Goal: Transaction & Acquisition: Purchase product/service

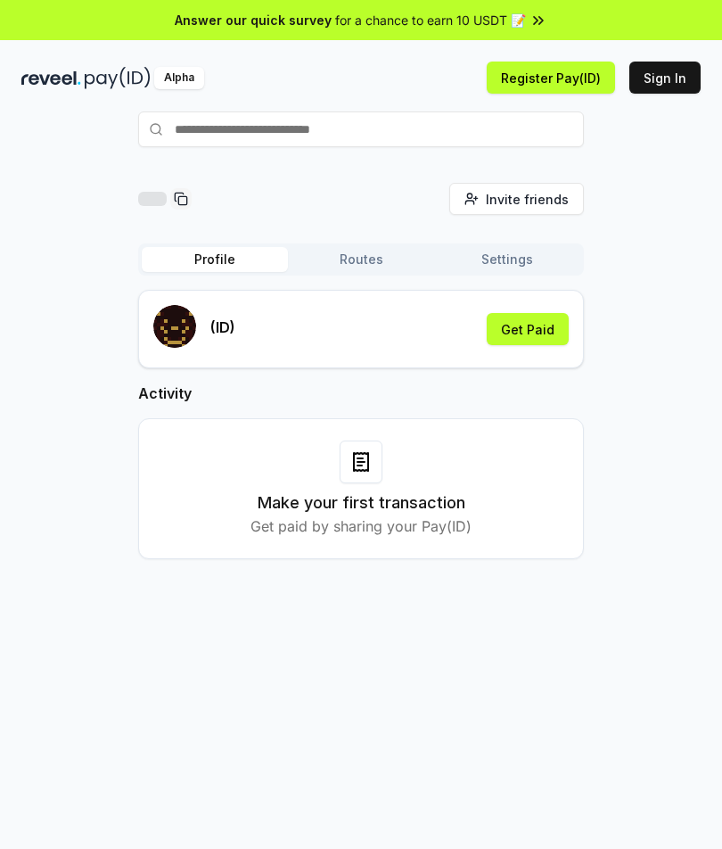
click at [438, 130] on input "text" at bounding box center [361, 129] width 446 height 36
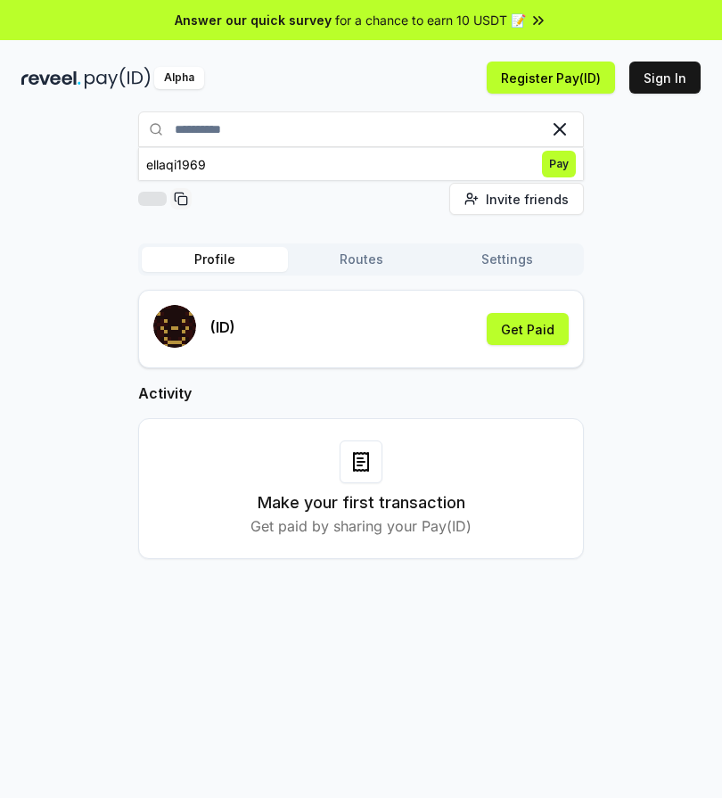
type input "**********"
click at [559, 164] on span "Pay" at bounding box center [559, 164] width 34 height 27
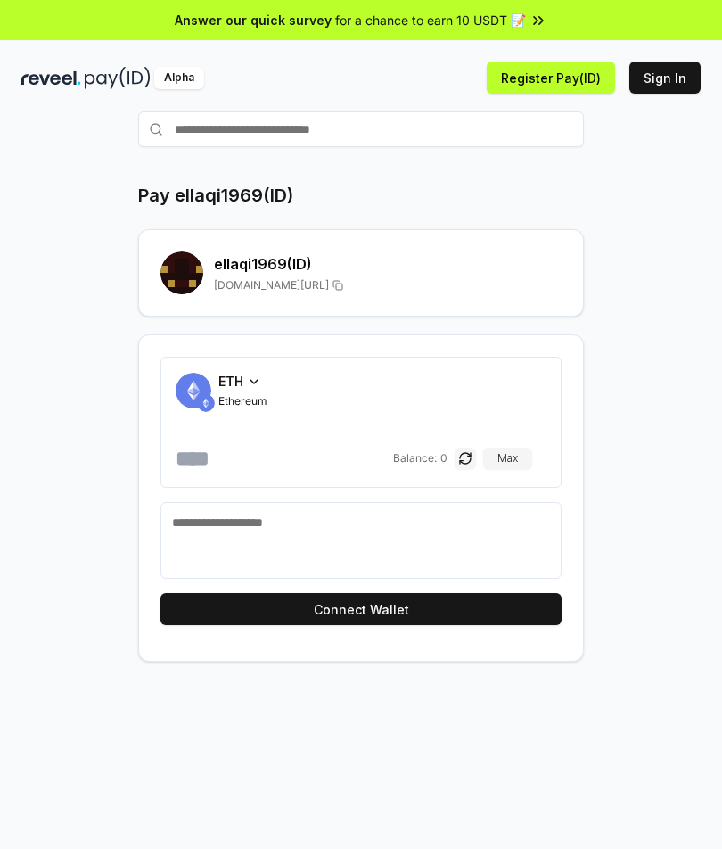
click at [258, 382] on icon at bounding box center [254, 382] width 14 height 14
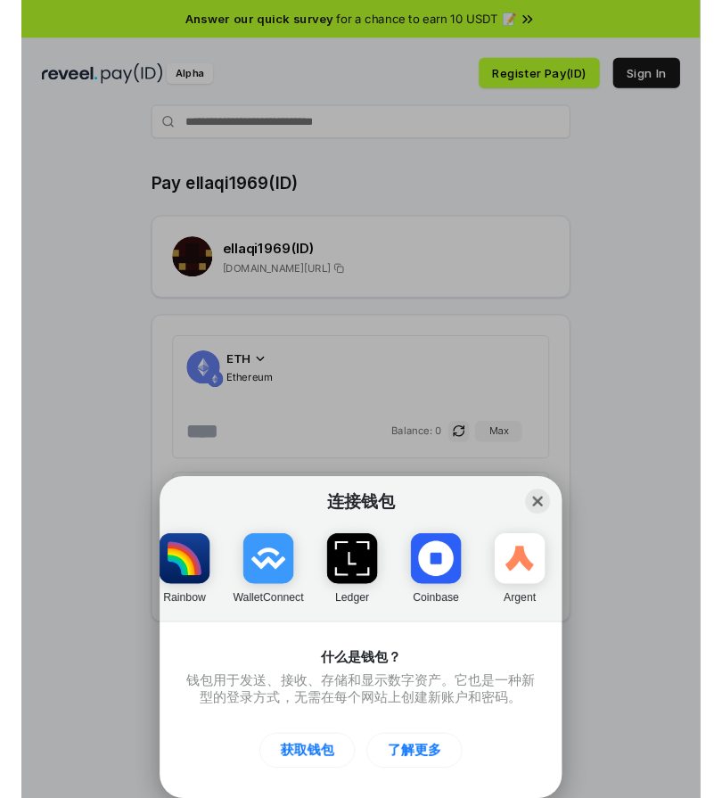
scroll to position [0, 107]
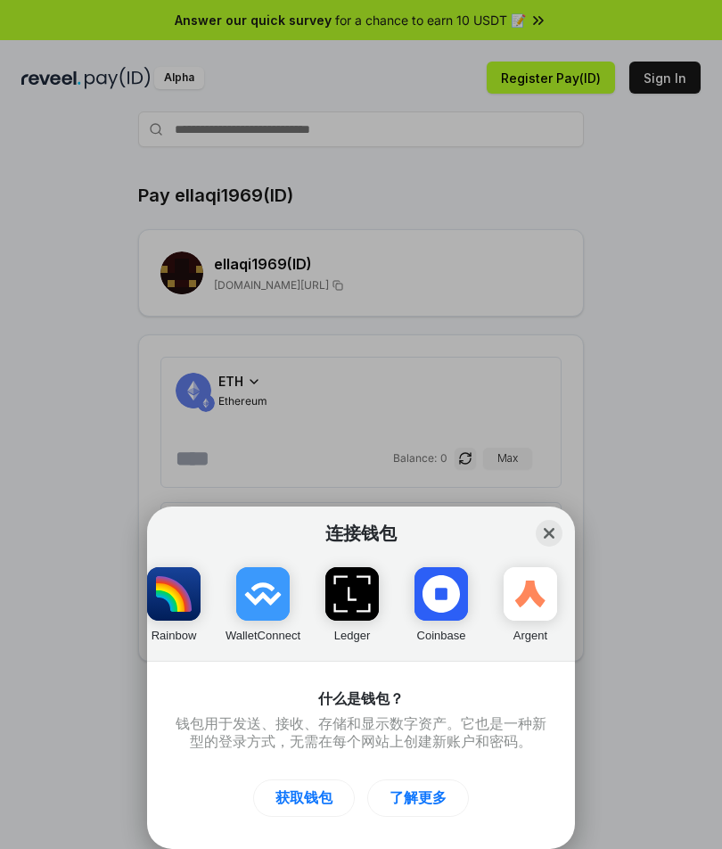
click at [559, 531] on button "Close" at bounding box center [549, 533] width 27 height 27
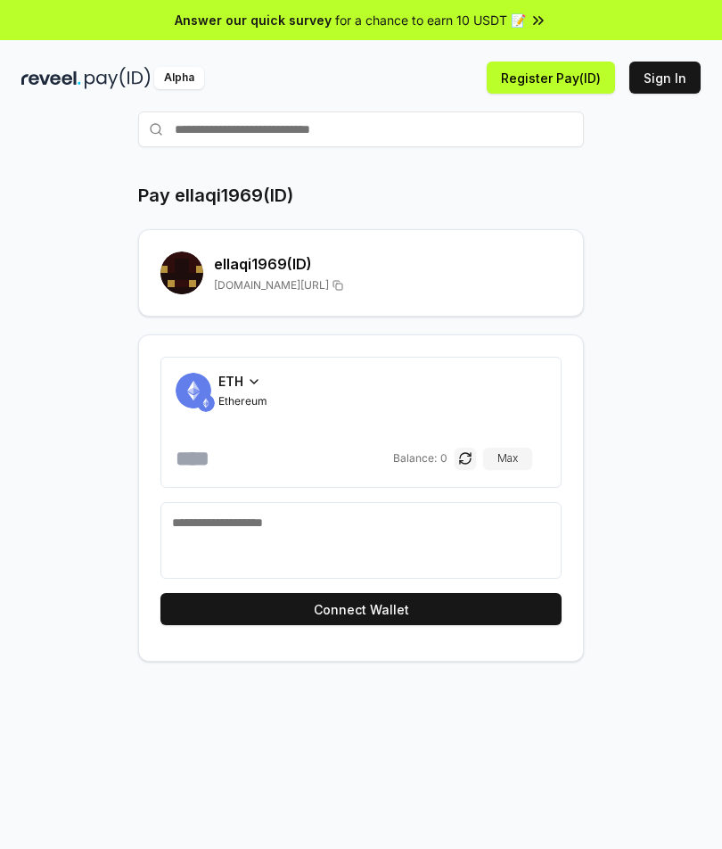
click at [429, 127] on input "text" at bounding box center [361, 129] width 446 height 36
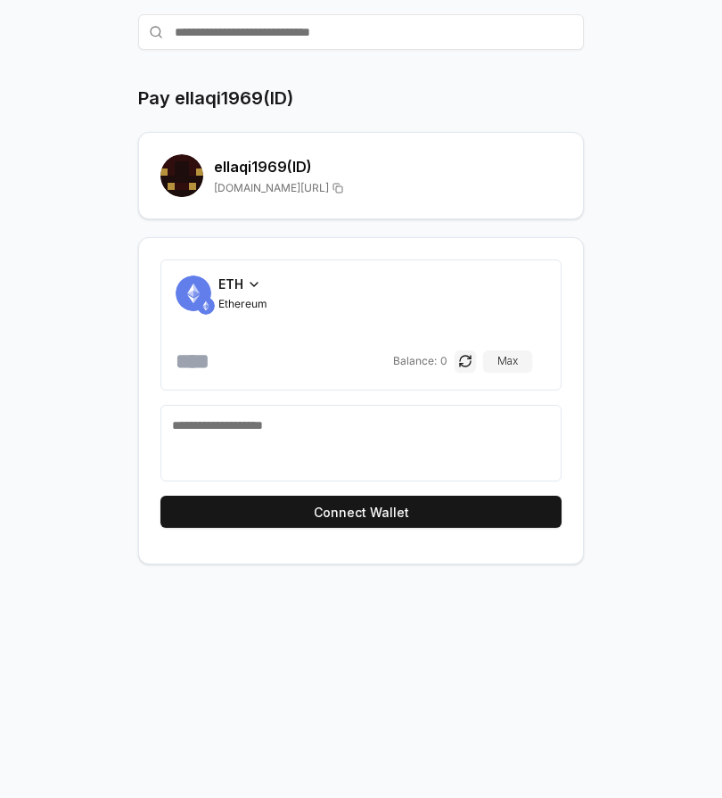
click at [247, 292] on div "ETH" at bounding box center [242, 284] width 49 height 19
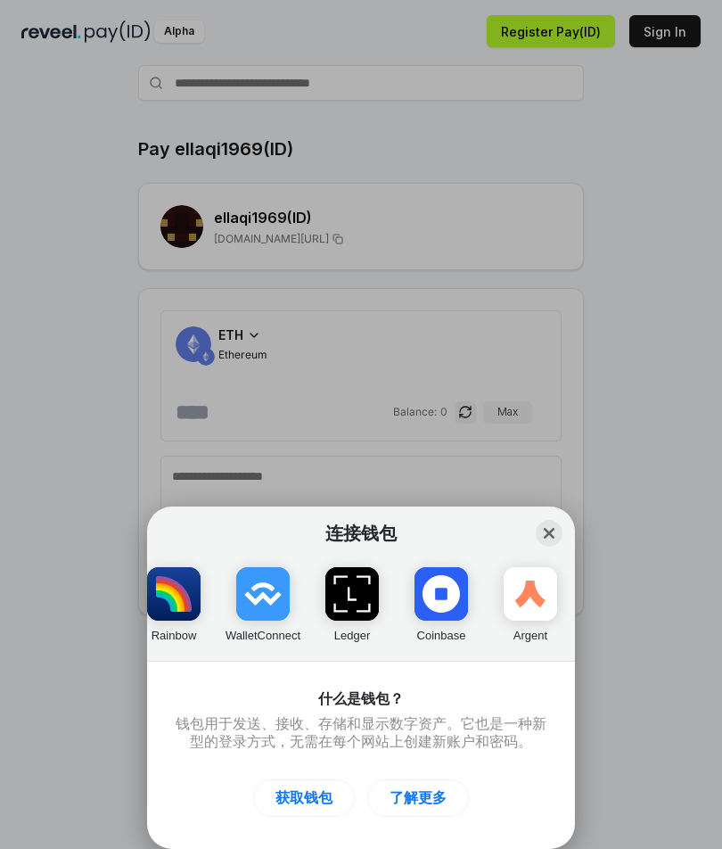
click at [279, 596] on img "button" at bounding box center [263, 594] width 54 height 54
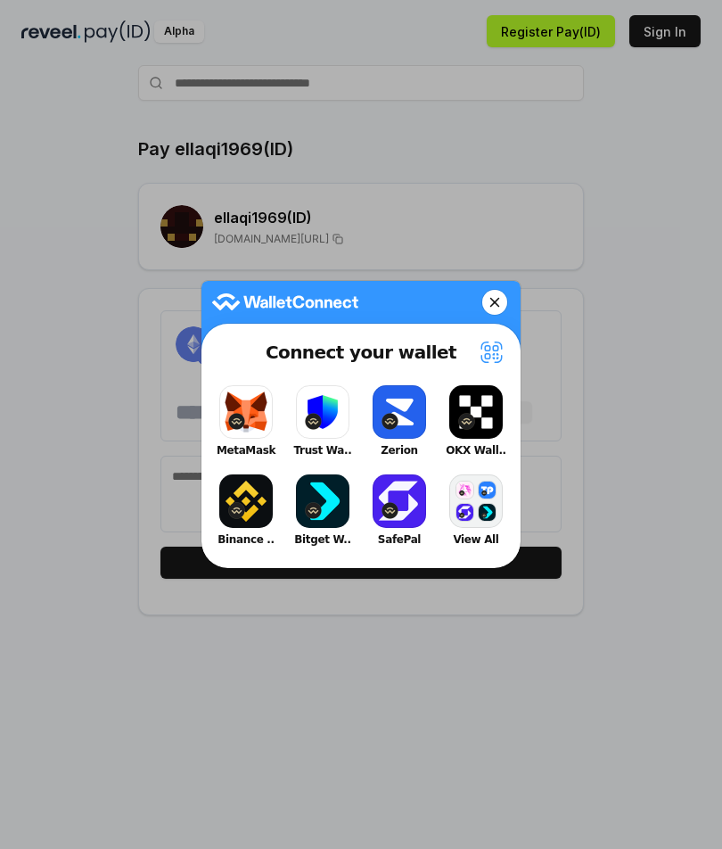
click at [240, 498] on button "Binance .." at bounding box center [245, 510] width 71 height 80
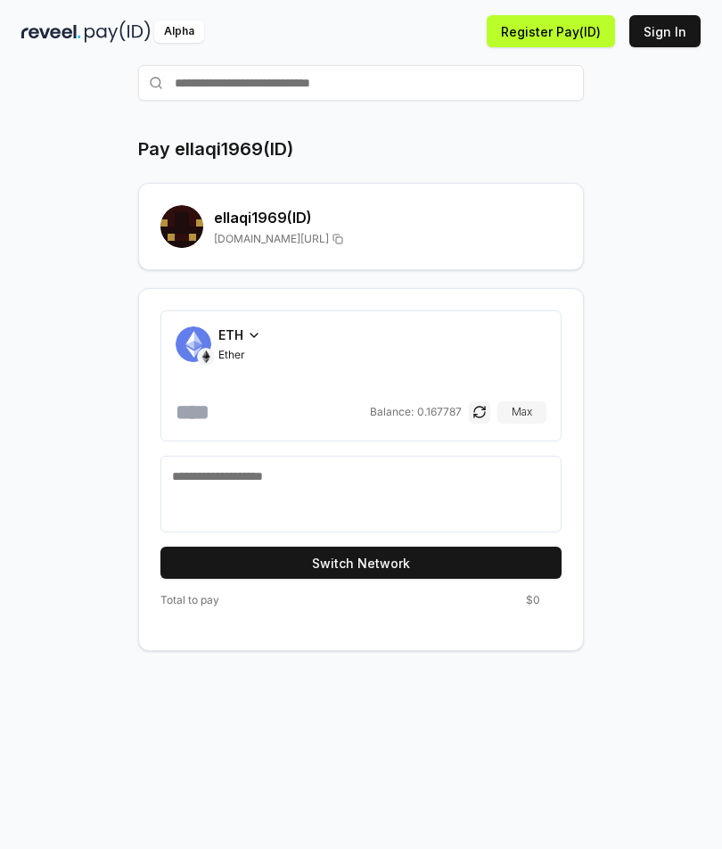
click at [251, 342] on icon at bounding box center [254, 335] width 14 height 14
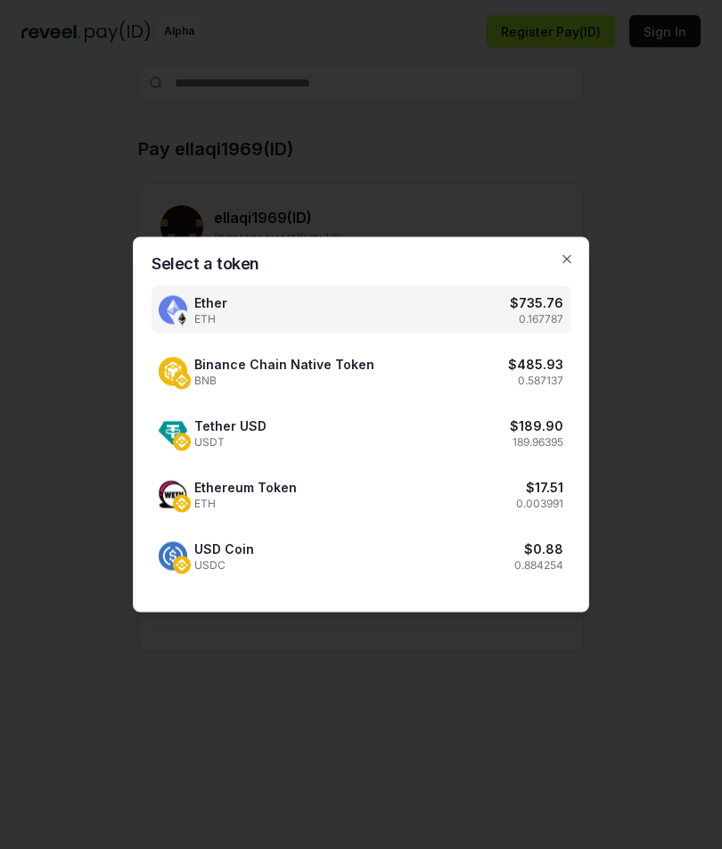
click at [329, 373] on span "Binance Chain Native Token" at bounding box center [284, 364] width 180 height 19
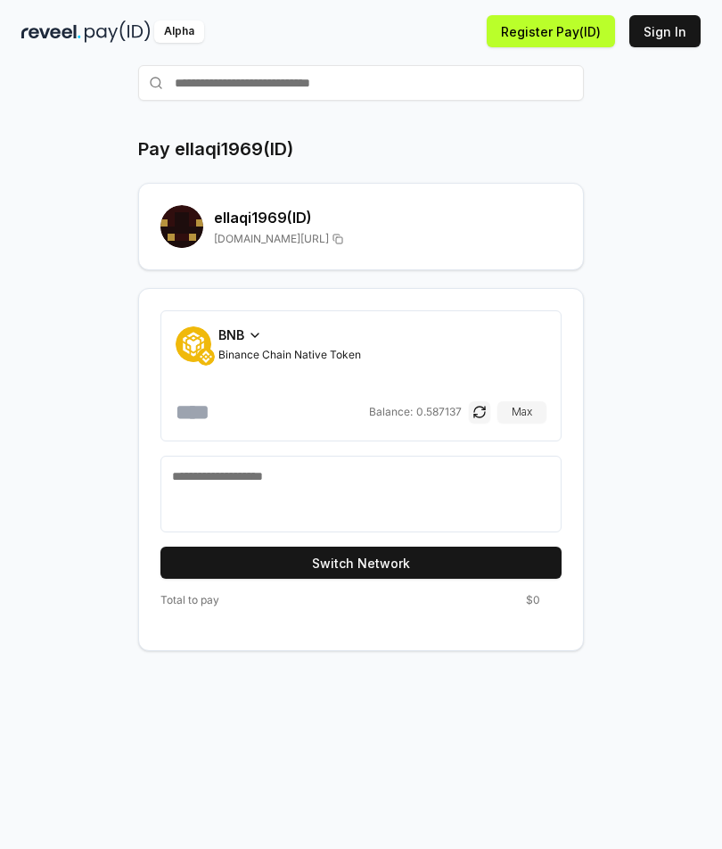
click at [248, 403] on input "number" at bounding box center [271, 412] width 190 height 29
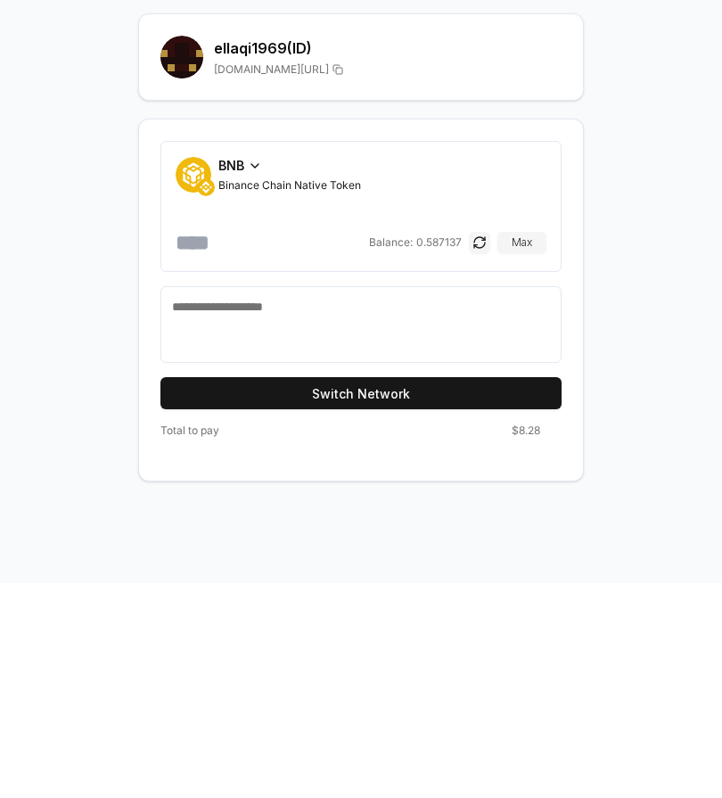
scroll to position [0, 0]
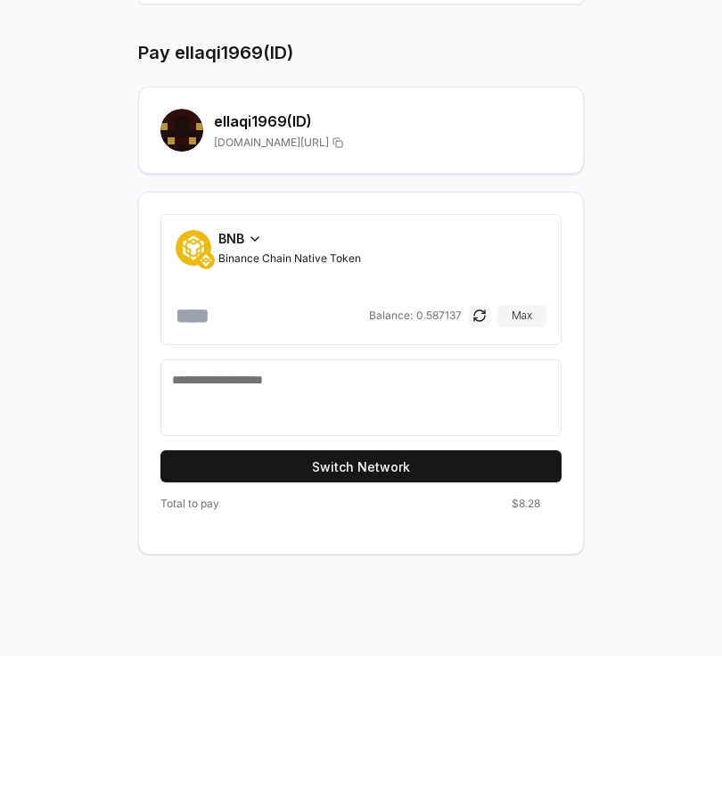
click at [327, 444] on input "****" at bounding box center [271, 458] width 190 height 29
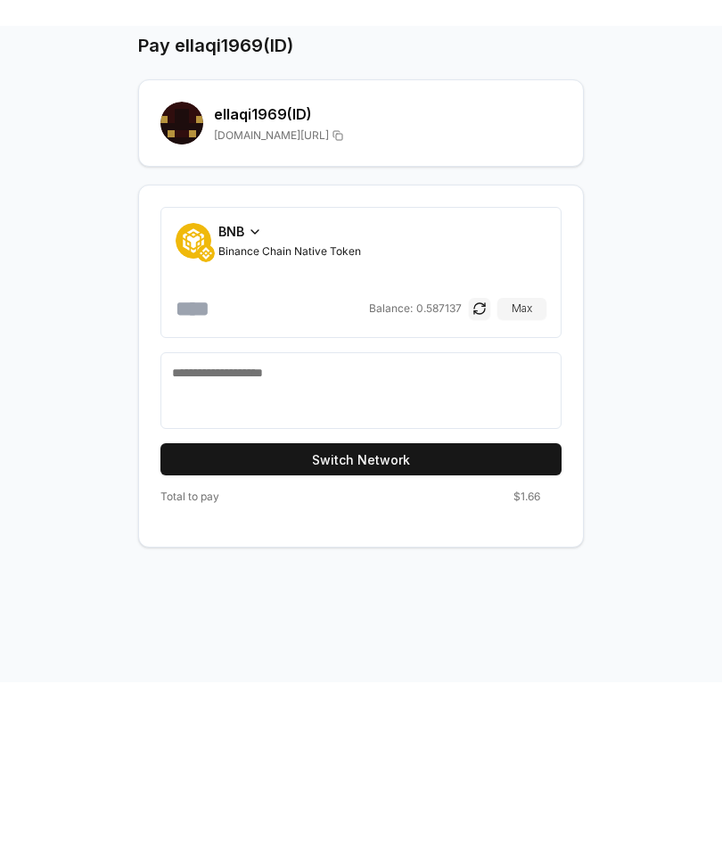
scroll to position [43, 0]
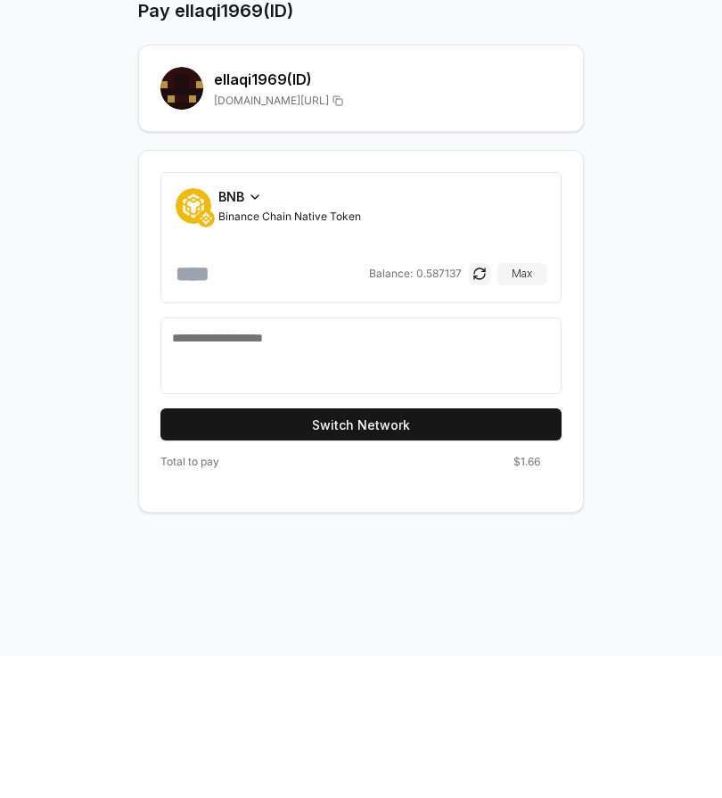
type input "*****"
click at [248, 332] on icon at bounding box center [255, 339] width 14 height 14
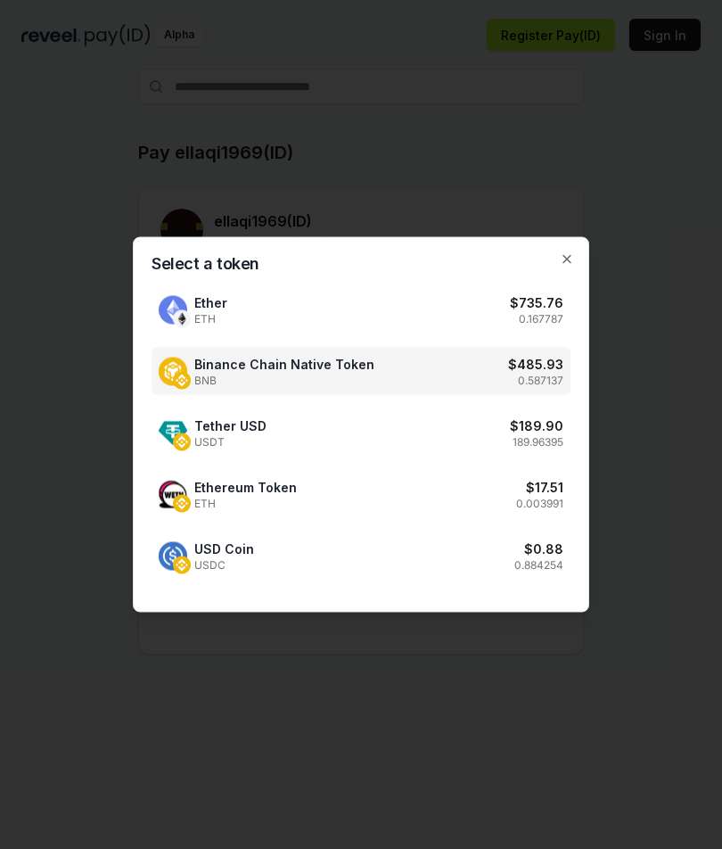
click at [493, 375] on div "Binance Chain Native Token BNB $ 485.93 0.587137" at bounding box center [361, 371] width 419 height 47
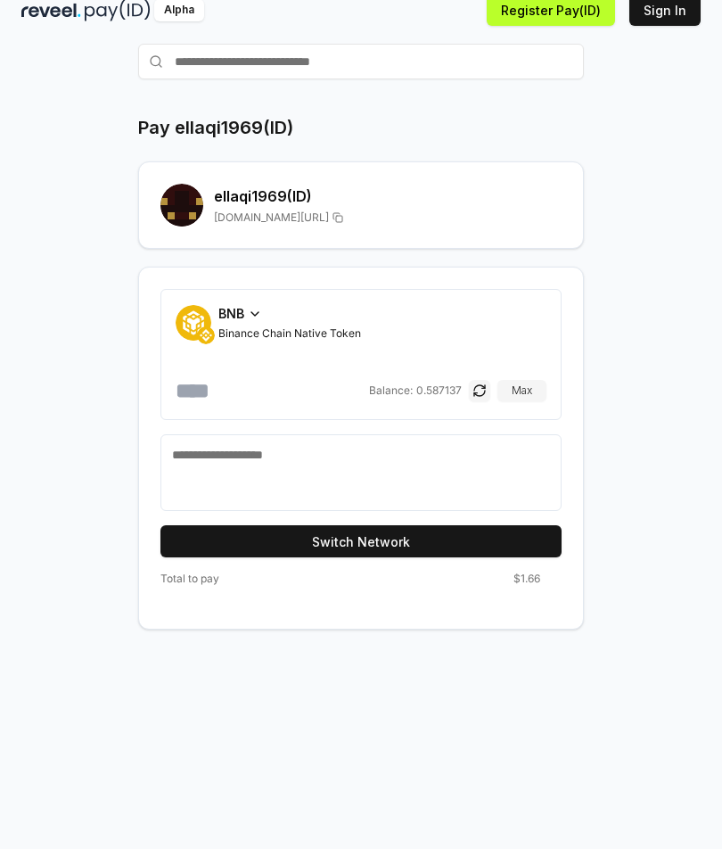
scroll to position [70, 0]
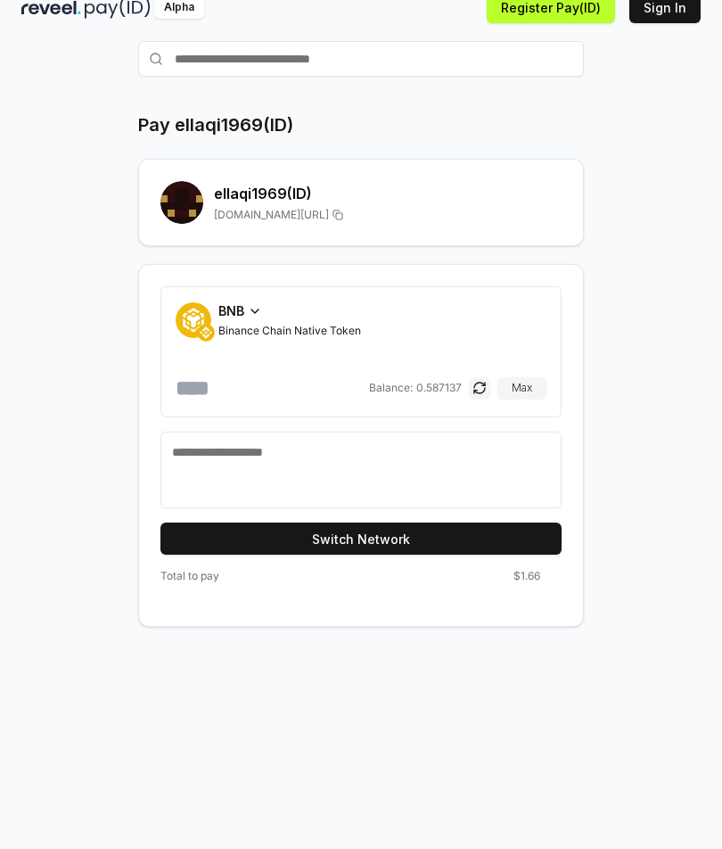
click at [476, 530] on button "Switch Network" at bounding box center [361, 539] width 401 height 32
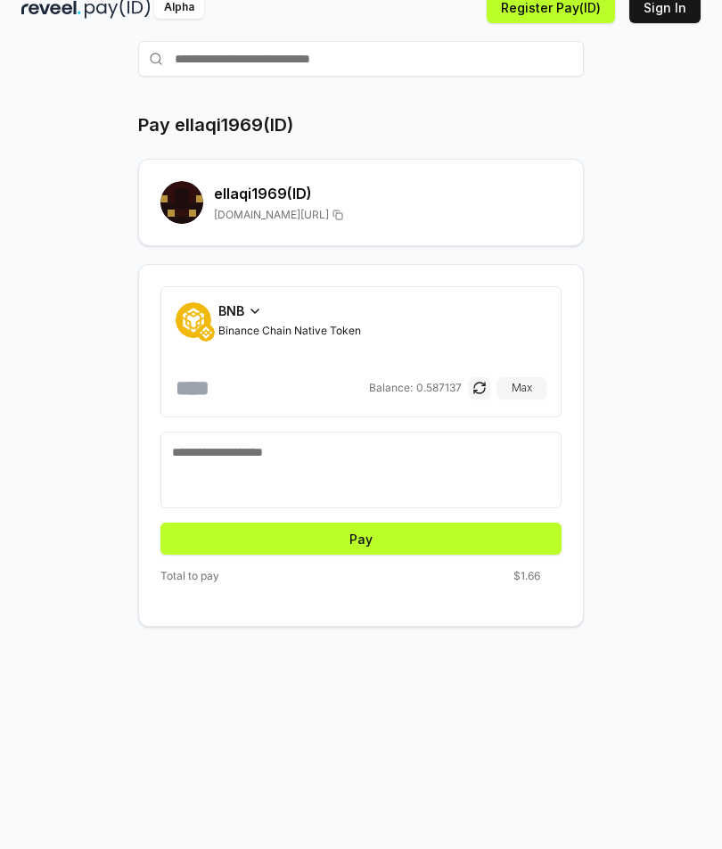
click at [405, 539] on button "Pay" at bounding box center [361, 539] width 401 height 32
click at [379, 539] on button "Pay" at bounding box center [361, 539] width 401 height 32
click at [368, 543] on button "Pay" at bounding box center [361, 539] width 401 height 32
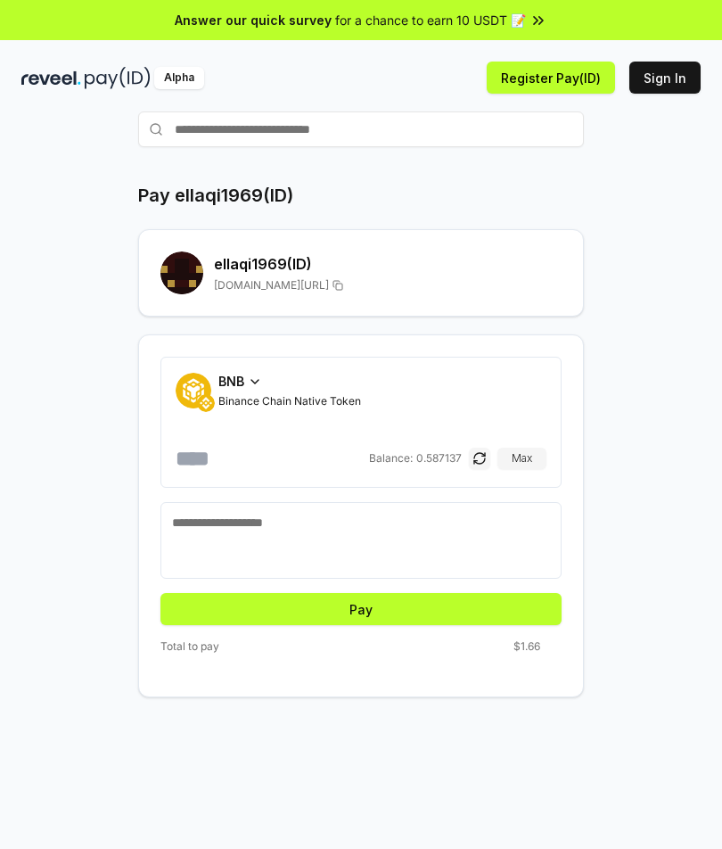
scroll to position [0, 0]
click at [350, 531] on textarea at bounding box center [361, 541] width 378 height 54
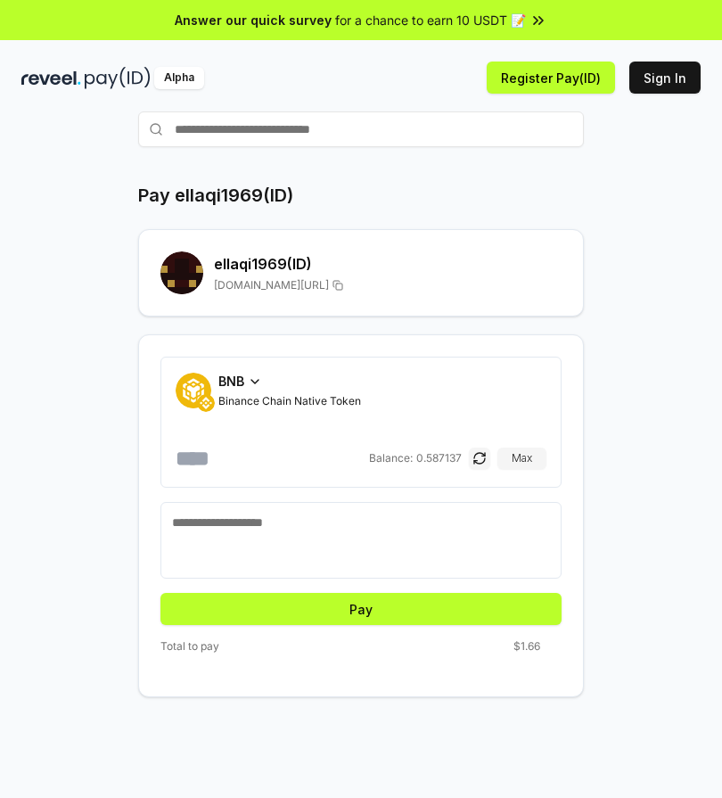
click at [653, 474] on div "Pay ellaqi1969(ID) ellaqi1969 (ID) reveel.id/pay/ellaqi1969 BNB Binance Chain N…" at bounding box center [360, 440] width 679 height 515
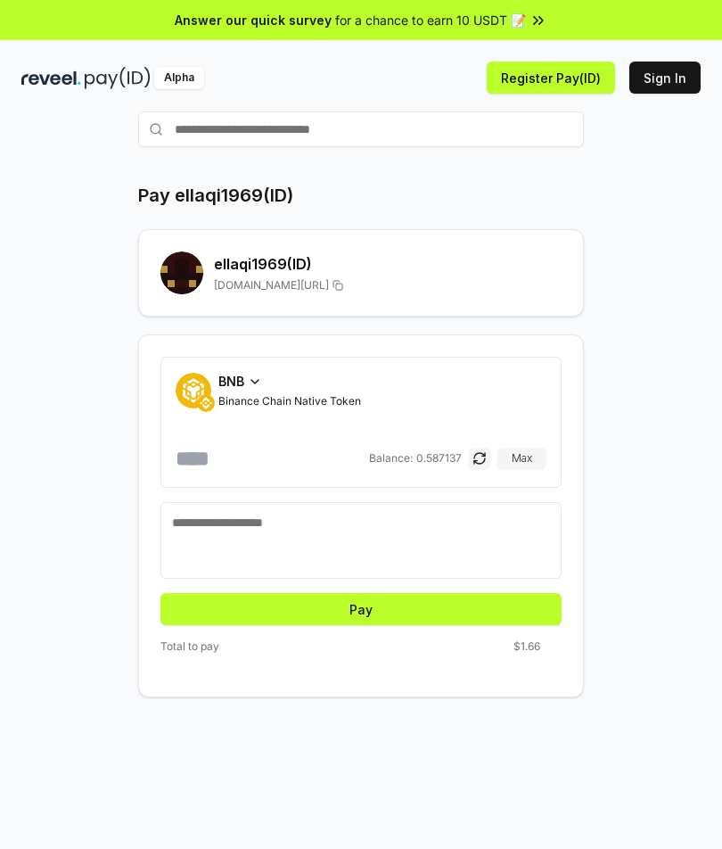
click at [362, 613] on button "Pay" at bounding box center [361, 609] width 401 height 32
click at [388, 610] on button "Pay" at bounding box center [361, 609] width 401 height 32
click at [373, 608] on button "Pay" at bounding box center [361, 609] width 401 height 32
click at [663, 73] on button "Sign In" at bounding box center [665, 78] width 71 height 32
